Goal: Information Seeking & Learning: Learn about a topic

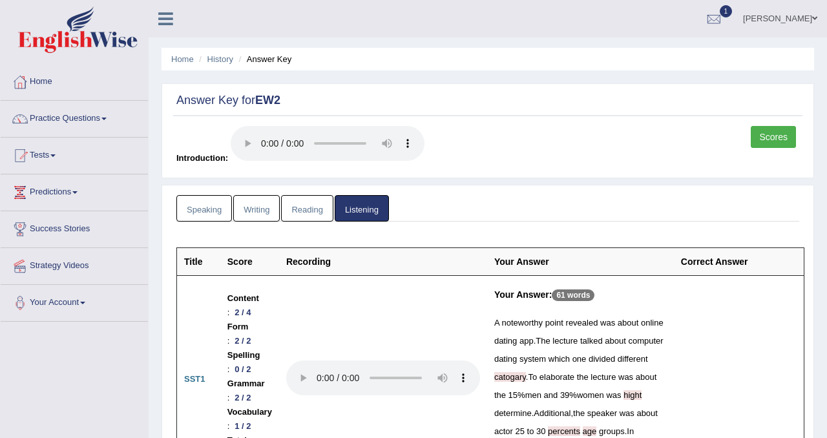
click at [763, 136] on link "Scores" at bounding box center [773, 137] width 45 height 22
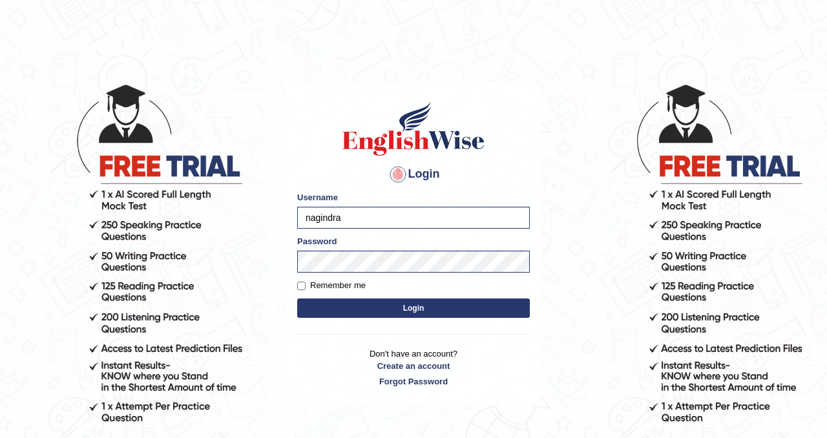
click at [384, 306] on button "Login" at bounding box center [413, 307] width 233 height 19
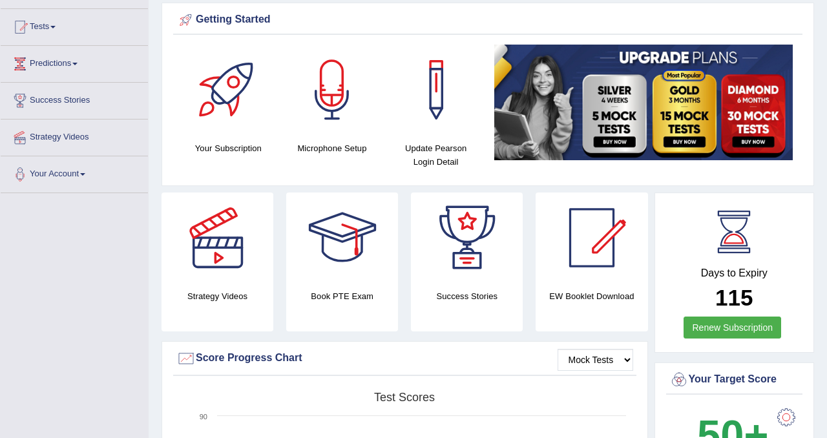
scroll to position [127, 0]
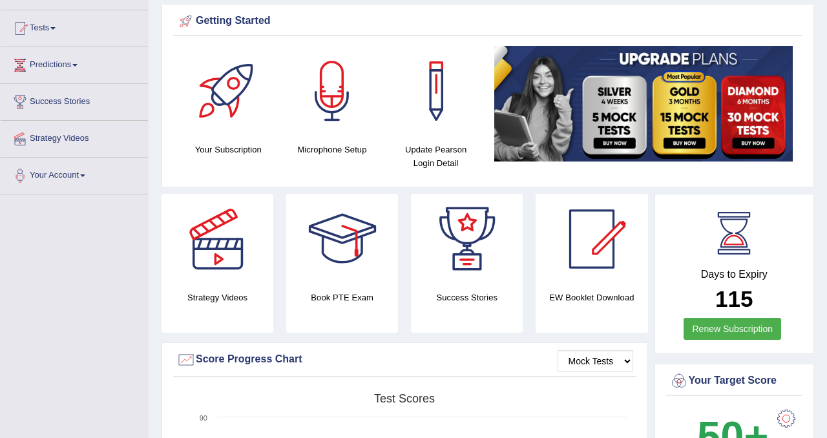
click at [620, 117] on img at bounding box center [643, 104] width 298 height 116
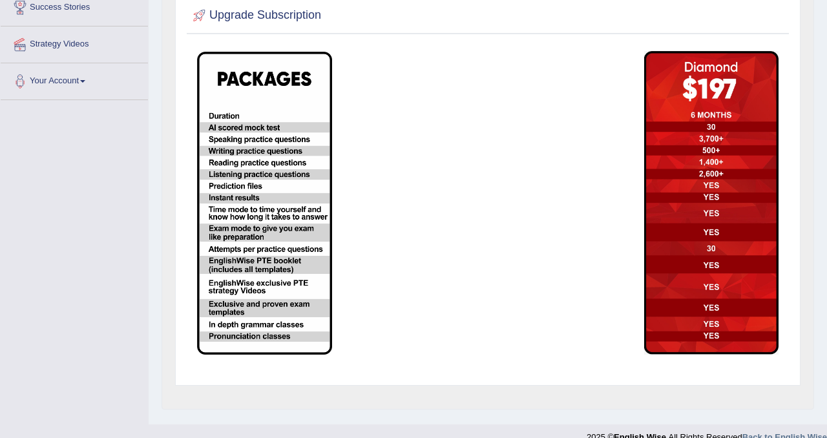
scroll to position [233, 0]
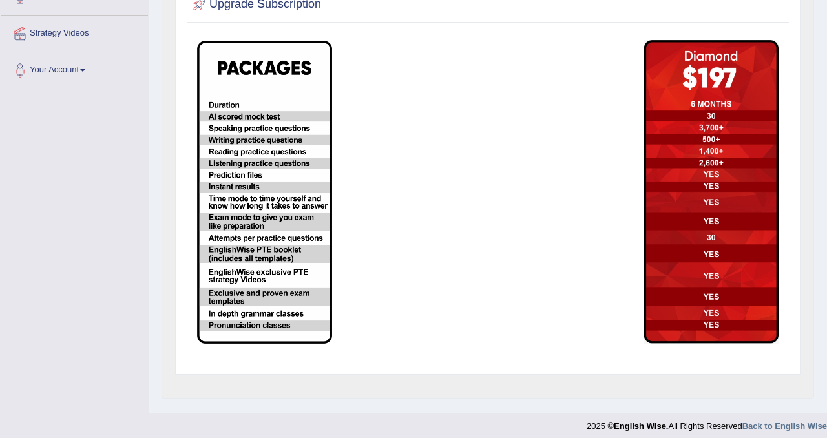
click at [319, 172] on img at bounding box center [264, 192] width 135 height 303
click at [676, 253] on img at bounding box center [711, 192] width 135 height 304
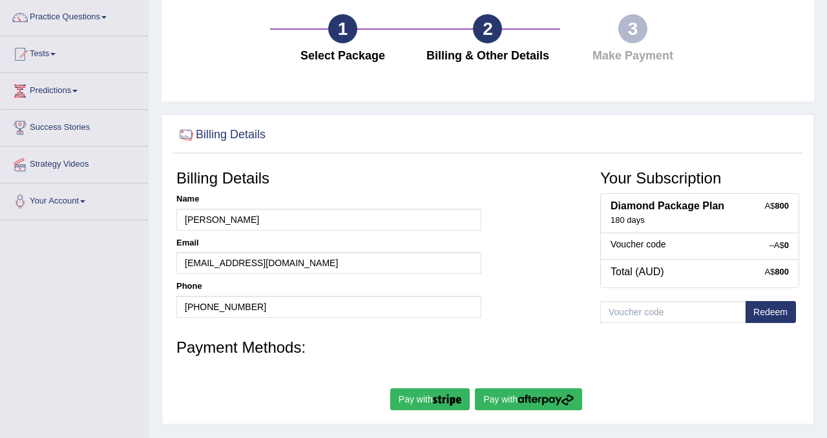
scroll to position [105, 0]
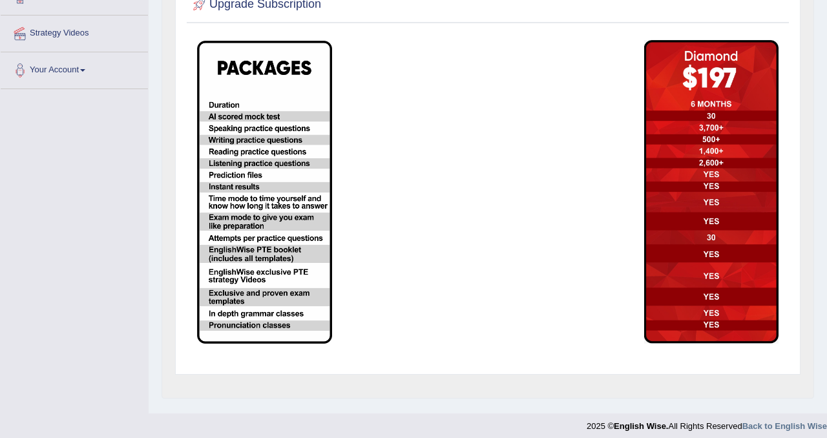
click at [729, 236] on img at bounding box center [711, 192] width 135 height 304
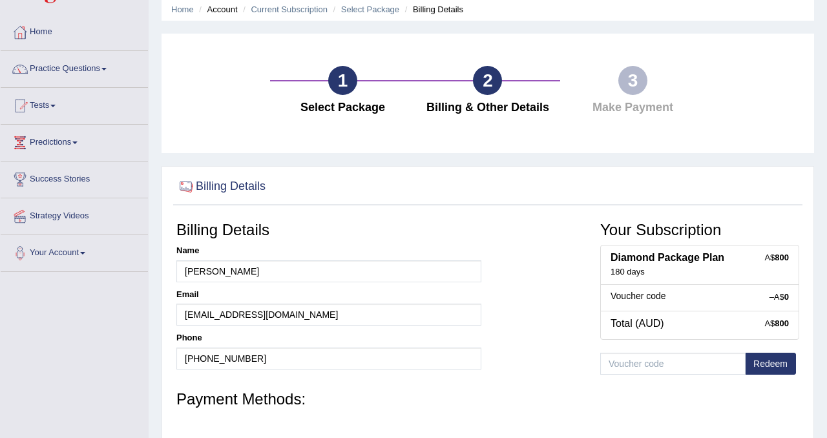
scroll to position [104, 0]
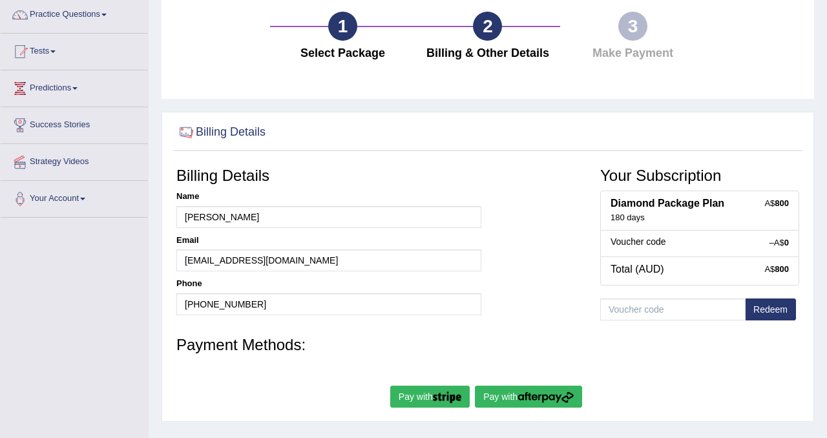
click at [736, 248] on div "–A$ 0 Voucher code" at bounding box center [699, 243] width 199 height 27
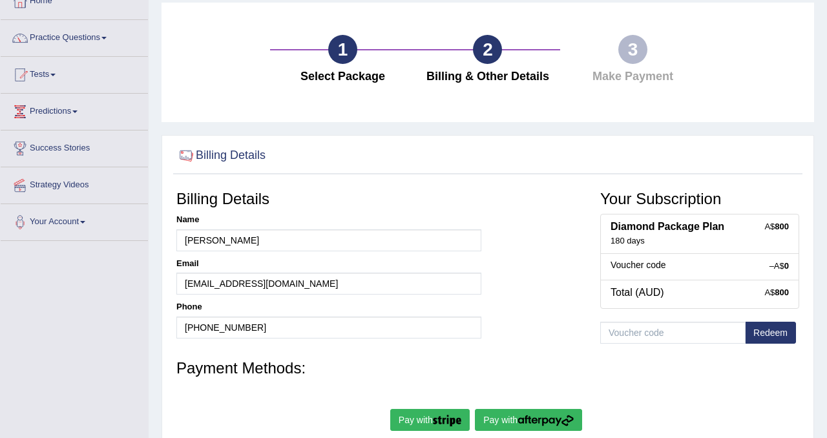
scroll to position [0, 0]
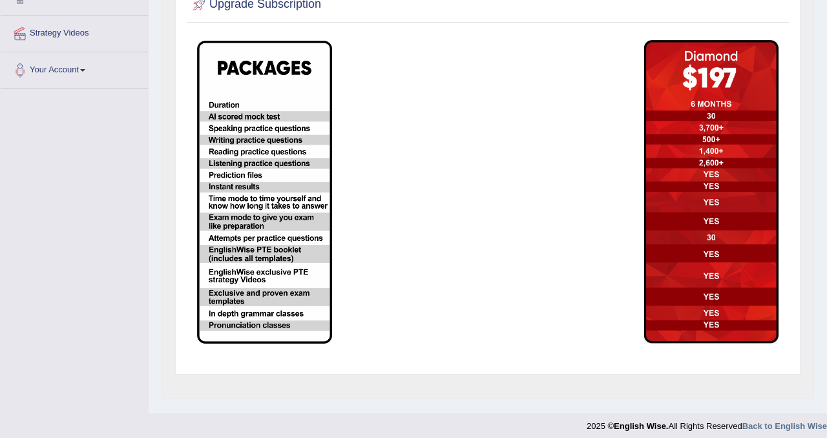
scroll to position [240, 0]
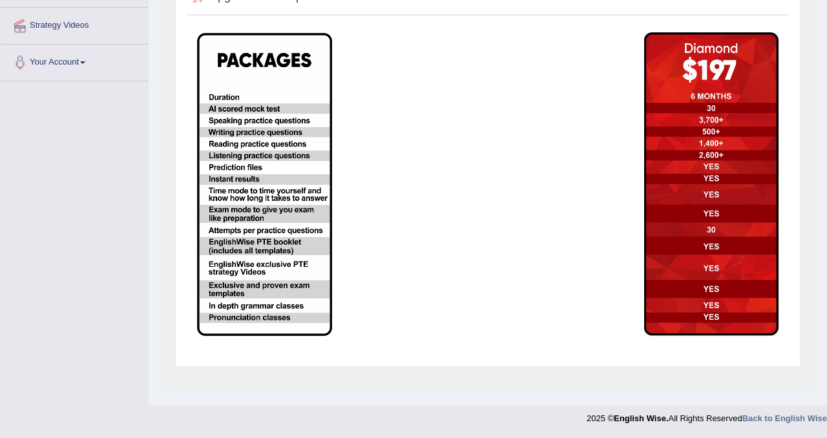
click at [252, 182] on img at bounding box center [264, 184] width 135 height 303
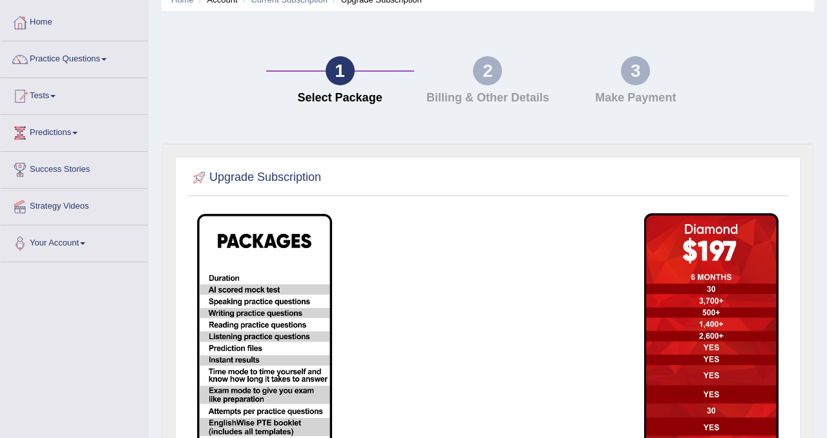
scroll to position [0, 0]
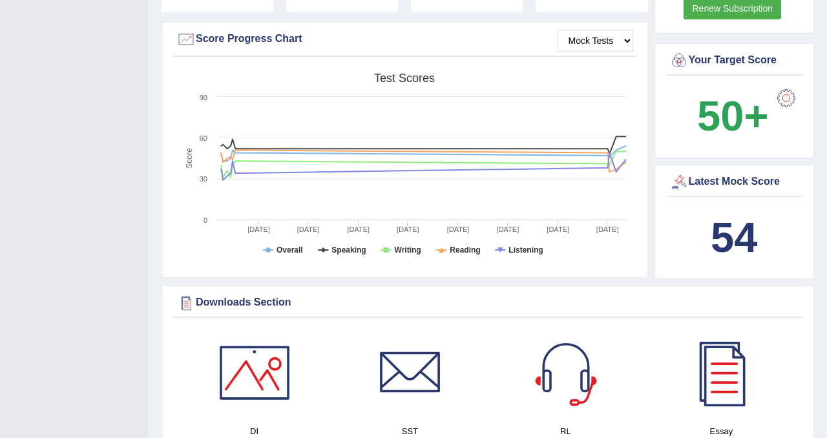
scroll to position [352, 0]
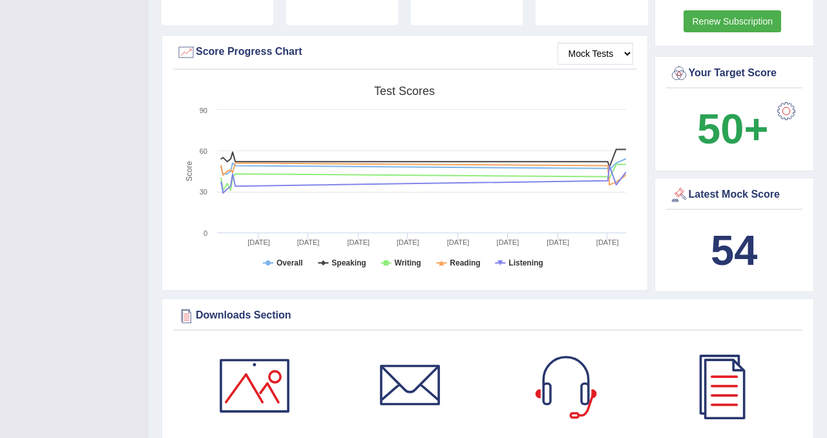
click at [221, 49] on div "Score Progress Chart" at bounding box center [404, 52] width 457 height 19
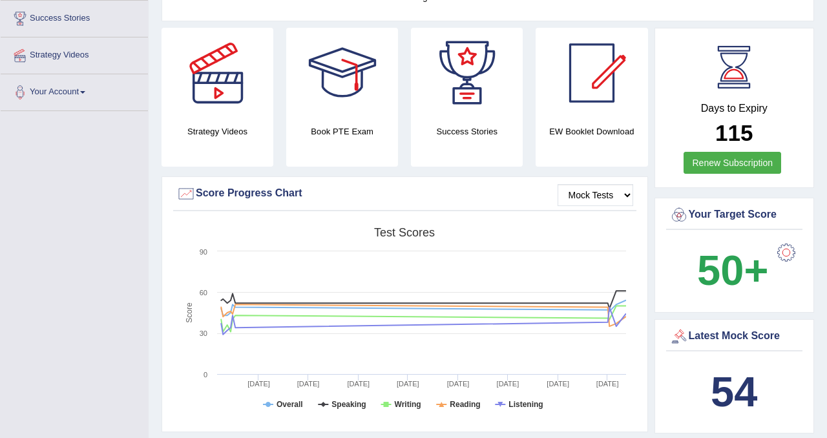
scroll to position [0, 0]
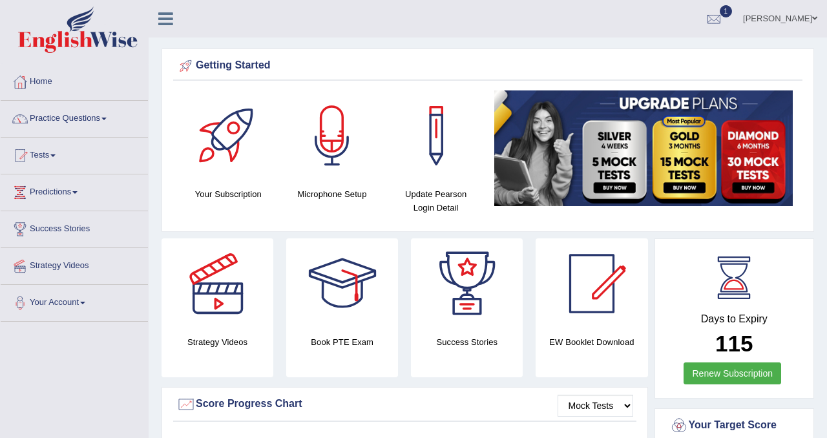
click at [72, 121] on link "Practice Questions" at bounding box center [74, 117] width 147 height 32
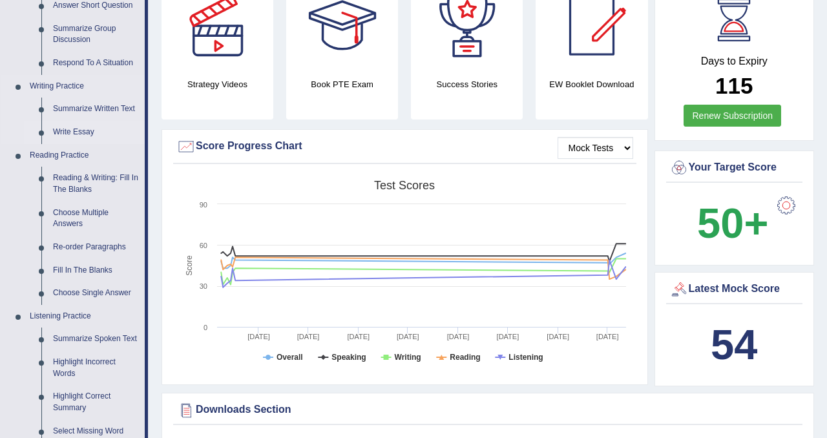
scroll to position [262, 0]
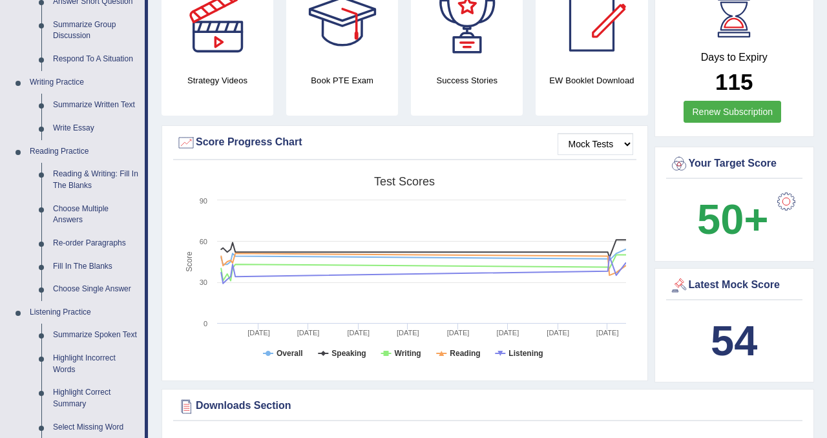
click at [466, 131] on div "Mock Tests Score Progress Chart Created with Highcharts 7.1.2 Score Test scores…" at bounding box center [405, 253] width 486 height 256
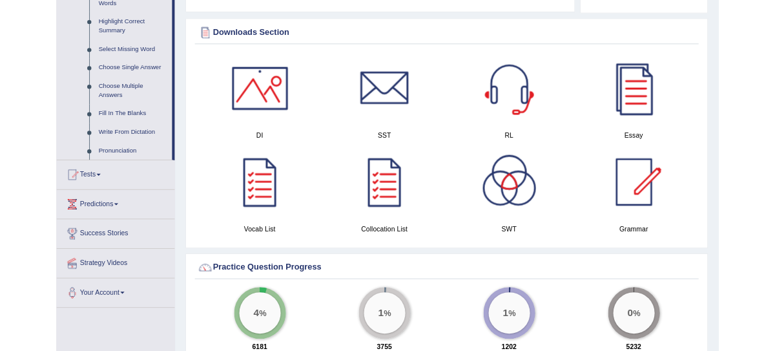
scroll to position [722, 0]
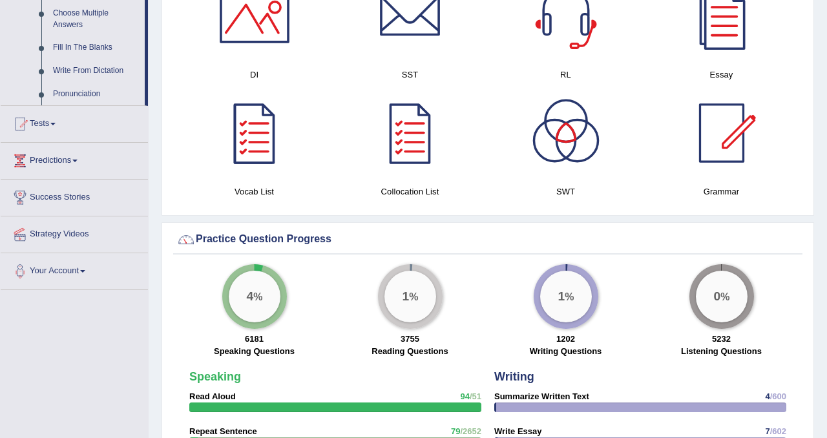
click at [269, 138] on div at bounding box center [254, 133] width 90 height 90
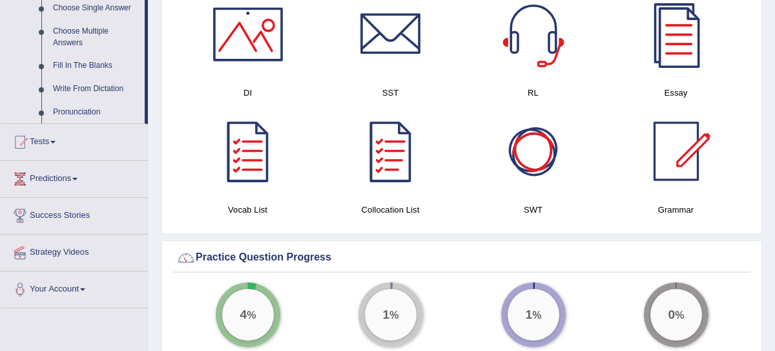
scroll to position [703, 0]
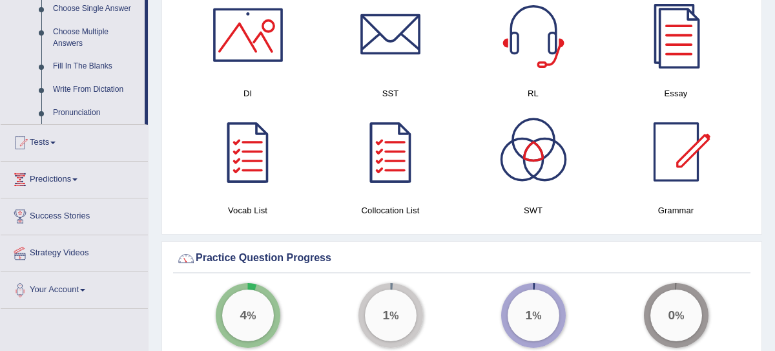
click at [685, 143] on div at bounding box center [676, 152] width 90 height 90
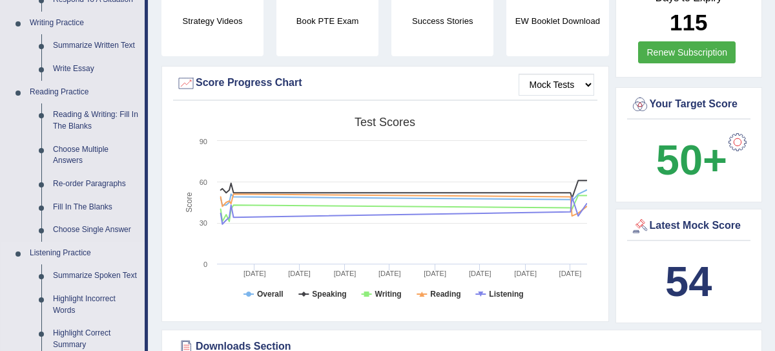
scroll to position [322, 0]
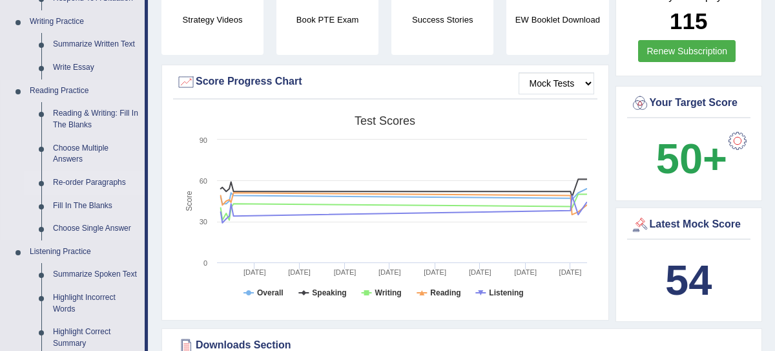
click at [111, 183] on link "Re-order Paragraphs" at bounding box center [96, 182] width 98 height 23
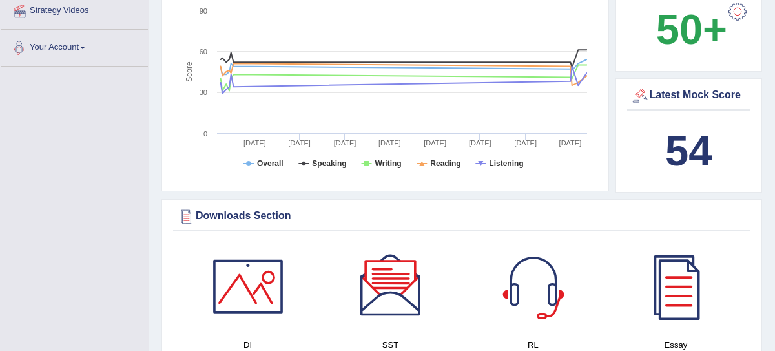
scroll to position [1018, 0]
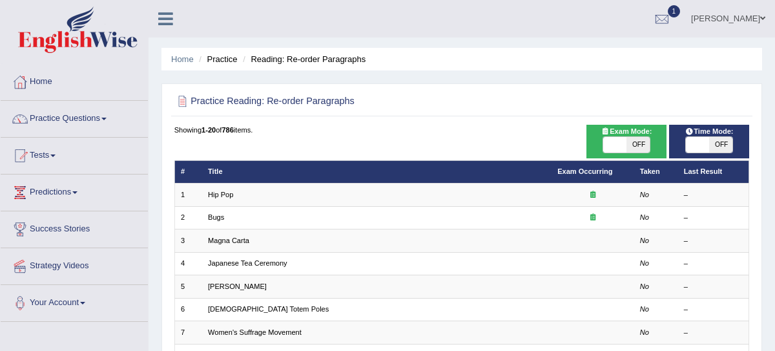
click at [643, 145] on span "OFF" at bounding box center [638, 145] width 23 height 16
checkbox input "true"
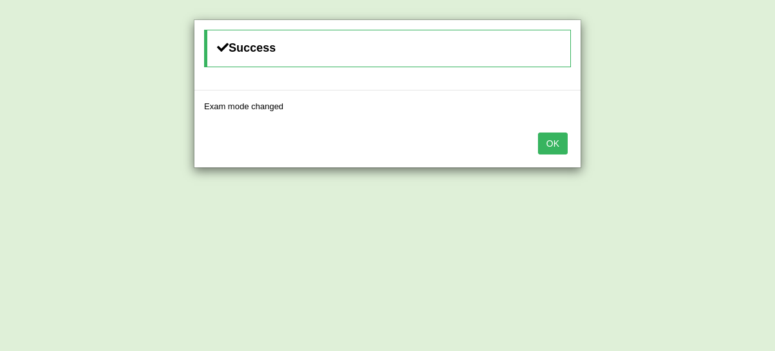
click at [554, 143] on button "OK" at bounding box center [553, 143] width 30 height 22
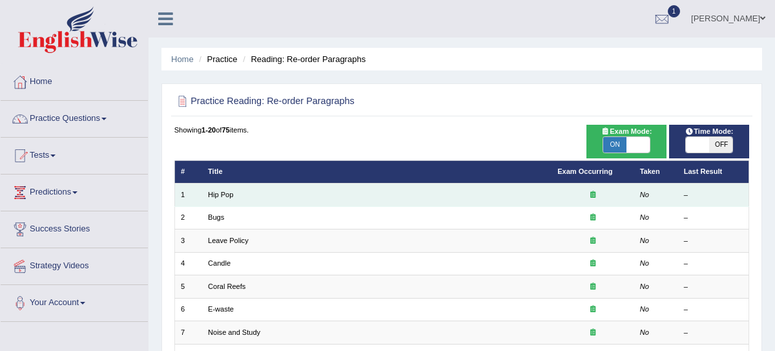
click at [222, 189] on td "Hip Pop" at bounding box center [377, 194] width 350 height 23
click at [222, 193] on link "Hip Pop" at bounding box center [220, 195] width 25 height 8
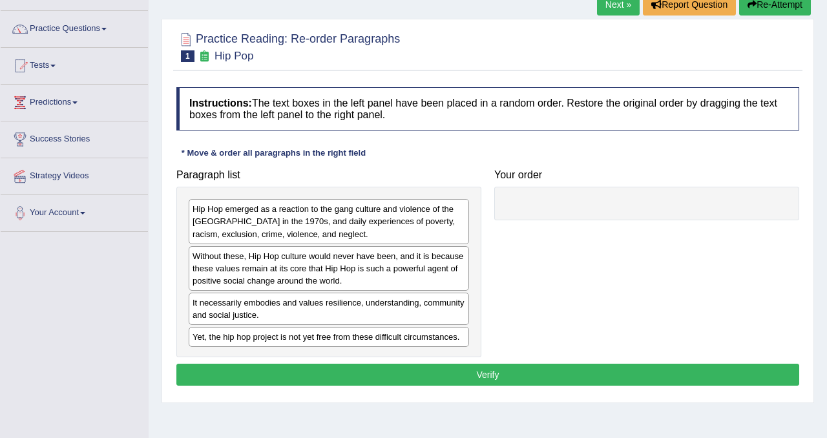
scroll to position [90, 0]
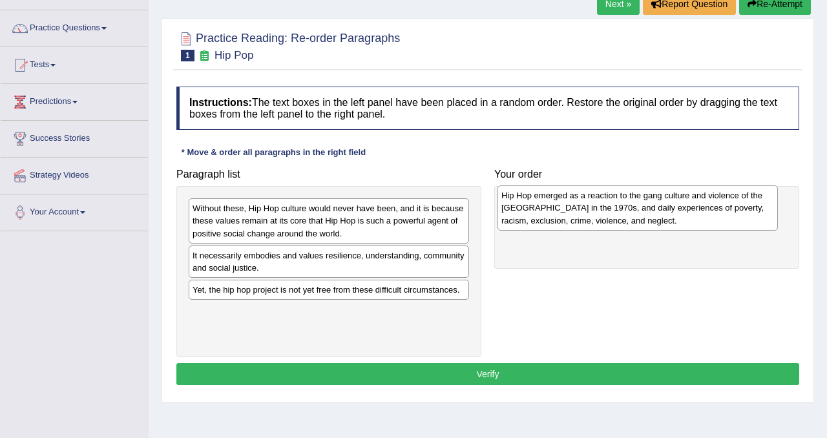
drag, startPoint x: 305, startPoint y: 228, endPoint x: 613, endPoint y: 215, distance: 308.4
click at [613, 215] on div "Hip Hop emerged as a reaction to the gang culture and violence of the [GEOGRAPH…" at bounding box center [637, 207] width 280 height 45
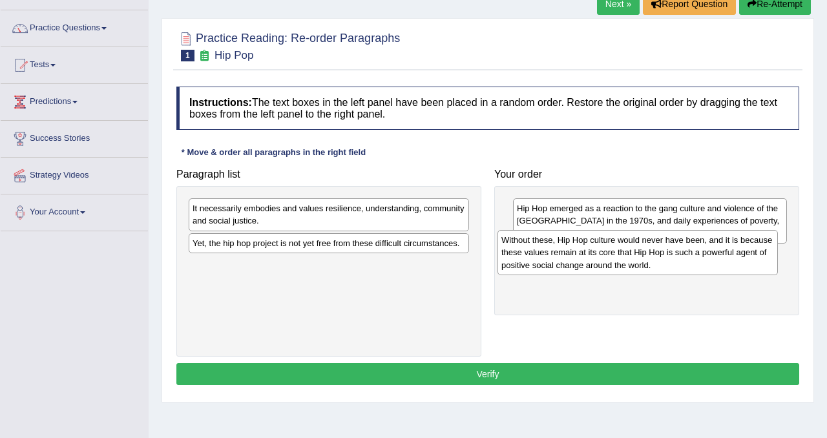
drag, startPoint x: 292, startPoint y: 224, endPoint x: 601, endPoint y: 255, distance: 310.4
click at [601, 255] on div "Without these, Hip Hop culture would never have been, and it is because these v…" at bounding box center [637, 252] width 280 height 45
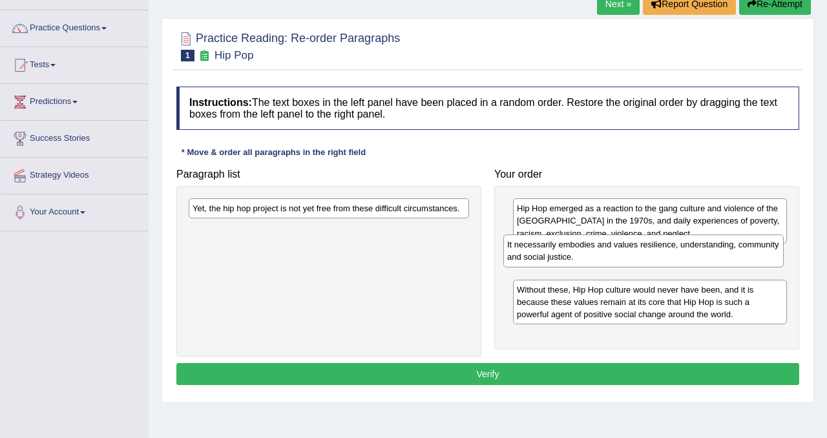
drag, startPoint x: 360, startPoint y: 223, endPoint x: 675, endPoint y: 260, distance: 317.4
click at [675, 260] on div "It necessarily embodies and values resilience, understanding, community and soc…" at bounding box center [643, 251] width 280 height 32
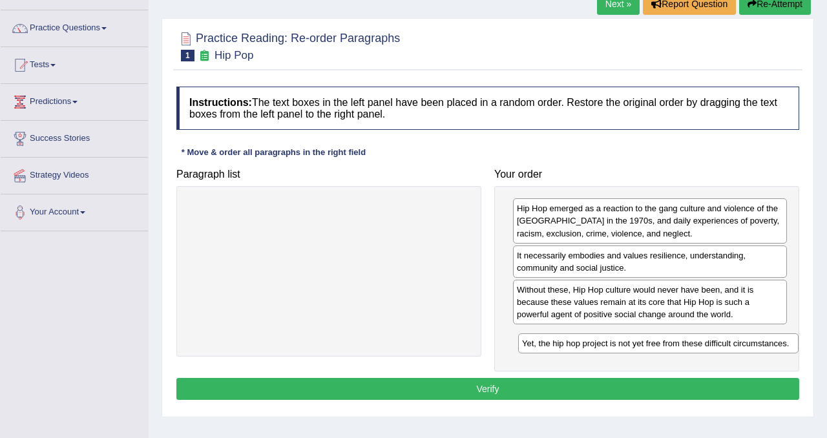
drag, startPoint x: 350, startPoint y: 211, endPoint x: 669, endPoint y: 333, distance: 341.7
click at [669, 333] on div "Yet, the hip hop project is not yet free from these difficult circumstances." at bounding box center [658, 343] width 280 height 20
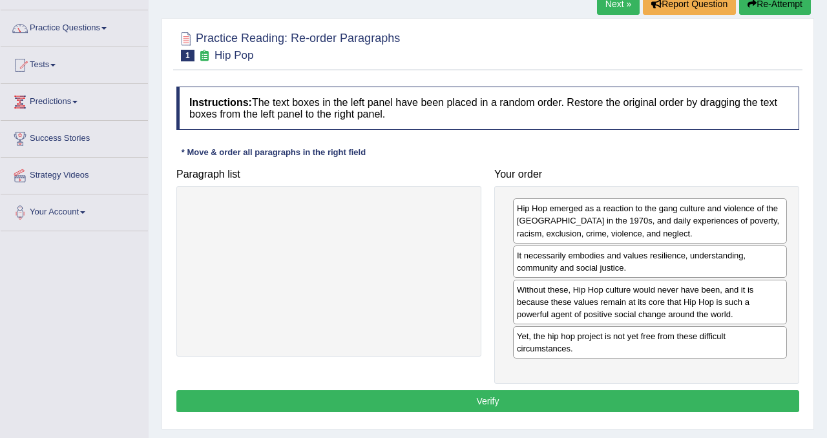
click at [526, 350] on button "Verify" at bounding box center [487, 401] width 623 height 22
